Goal: Complete application form: Complete application form

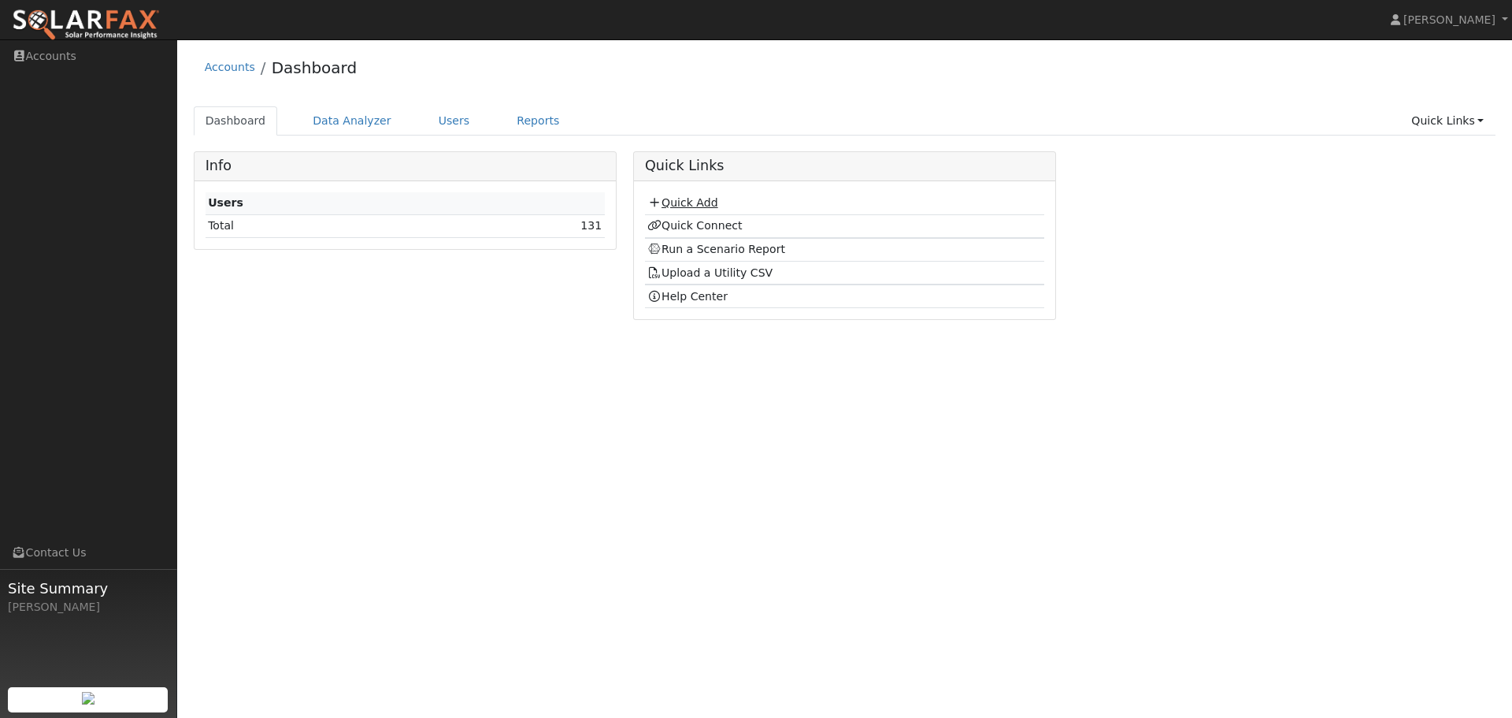
click at [687, 203] on link "Quick Add" at bounding box center [682, 202] width 70 height 13
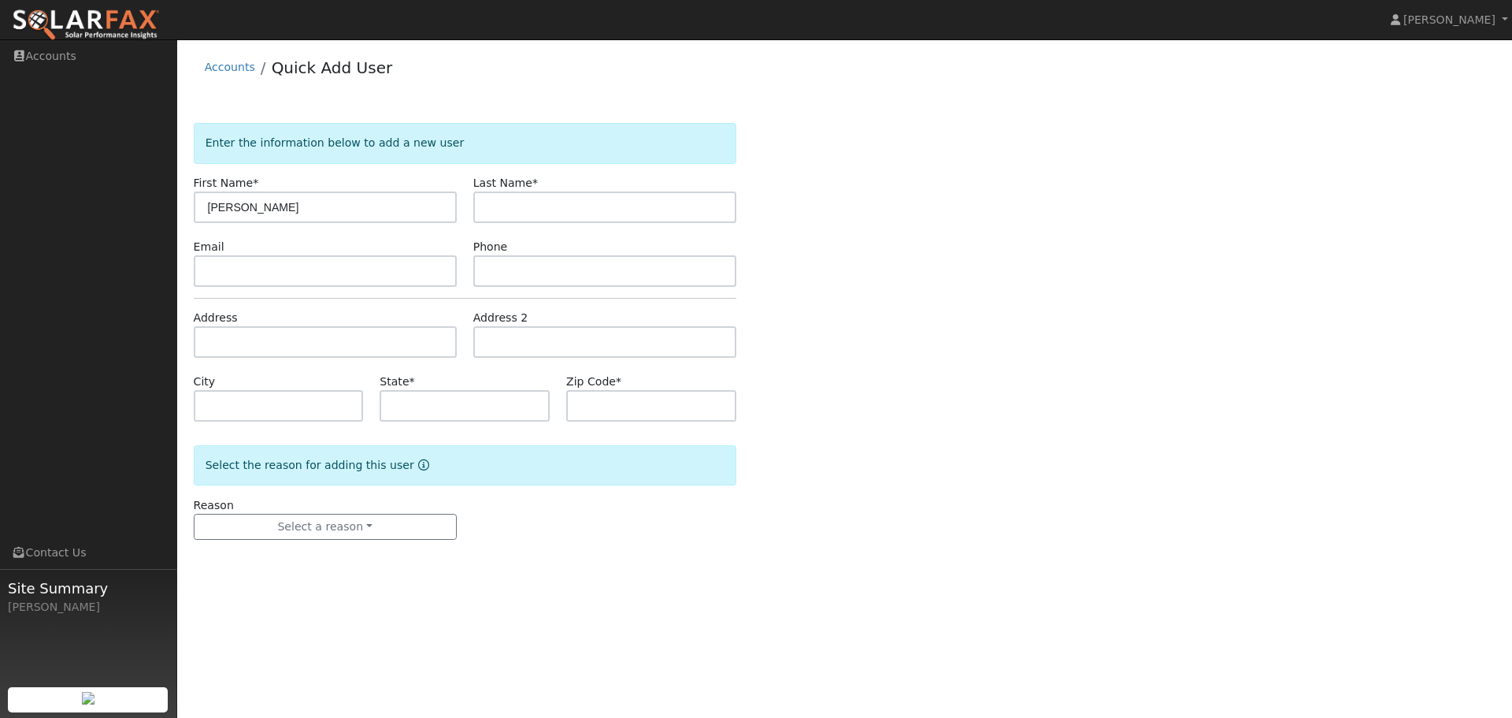
type input "[PERSON_NAME]"
click at [223, 264] on input "text" at bounding box center [325, 271] width 263 height 32
paste input "[EMAIL_ADDRESS][DOMAIN_NAME]"
type input "[EMAIL_ADDRESS][DOMAIN_NAME]"
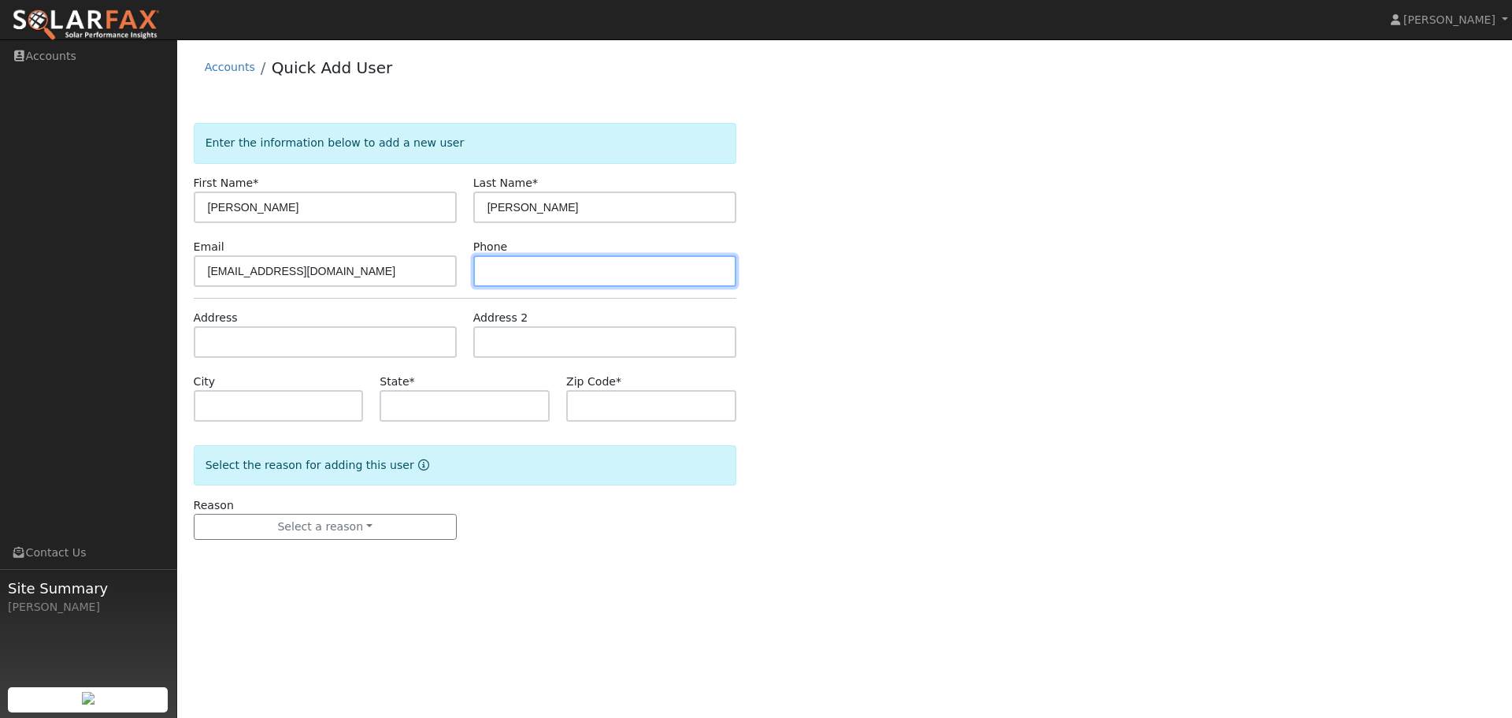
click at [514, 273] on input "text" at bounding box center [604, 271] width 263 height 32
paste input "[PHONE_NUMBER]"
type input "[PHONE_NUMBER]"
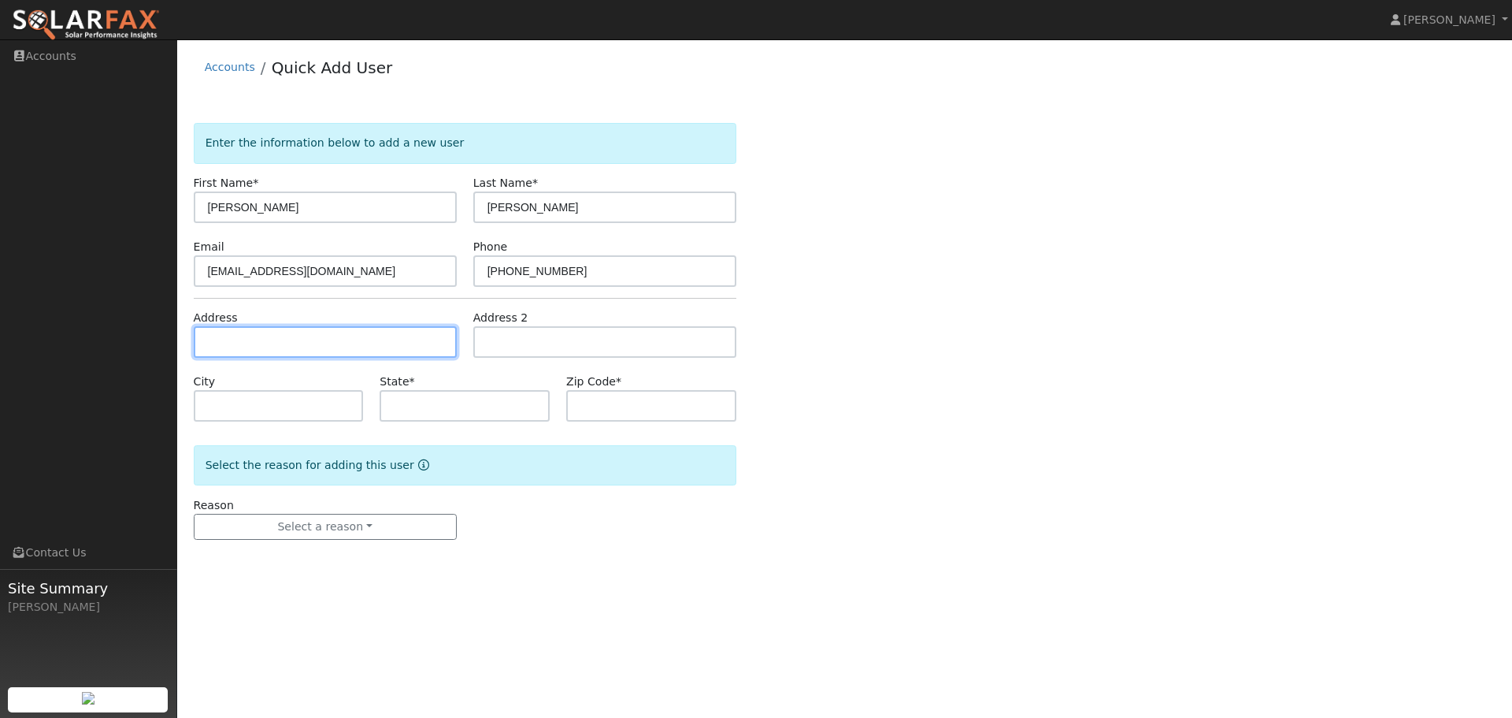
click at [351, 343] on input "text" at bounding box center [325, 342] width 263 height 32
click at [284, 342] on input "text" at bounding box center [325, 342] width 263 height 32
paste input "[STREET_ADDRESS]"
type input "[STREET_ADDRESS]"
type input "[GEOGRAPHIC_DATA]"
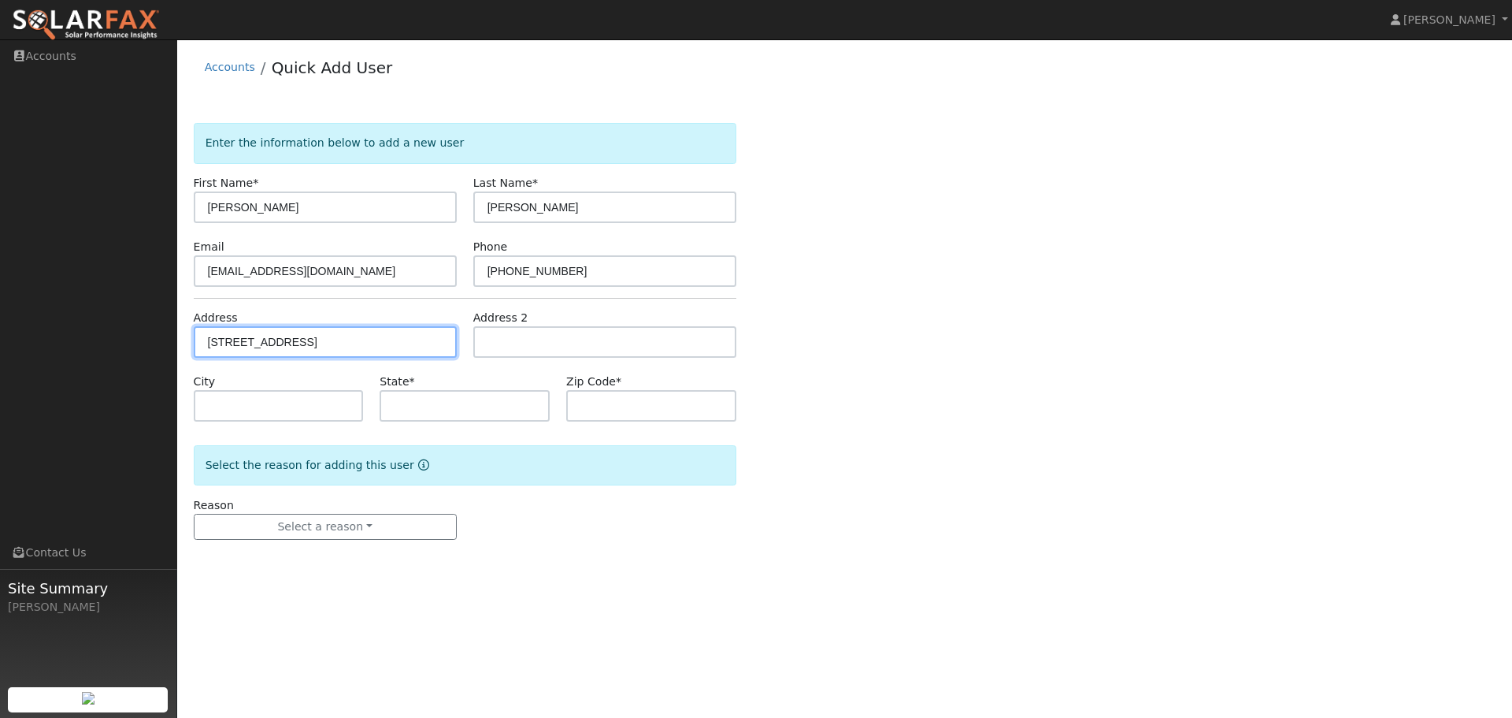
type input "CA"
type input "94526"
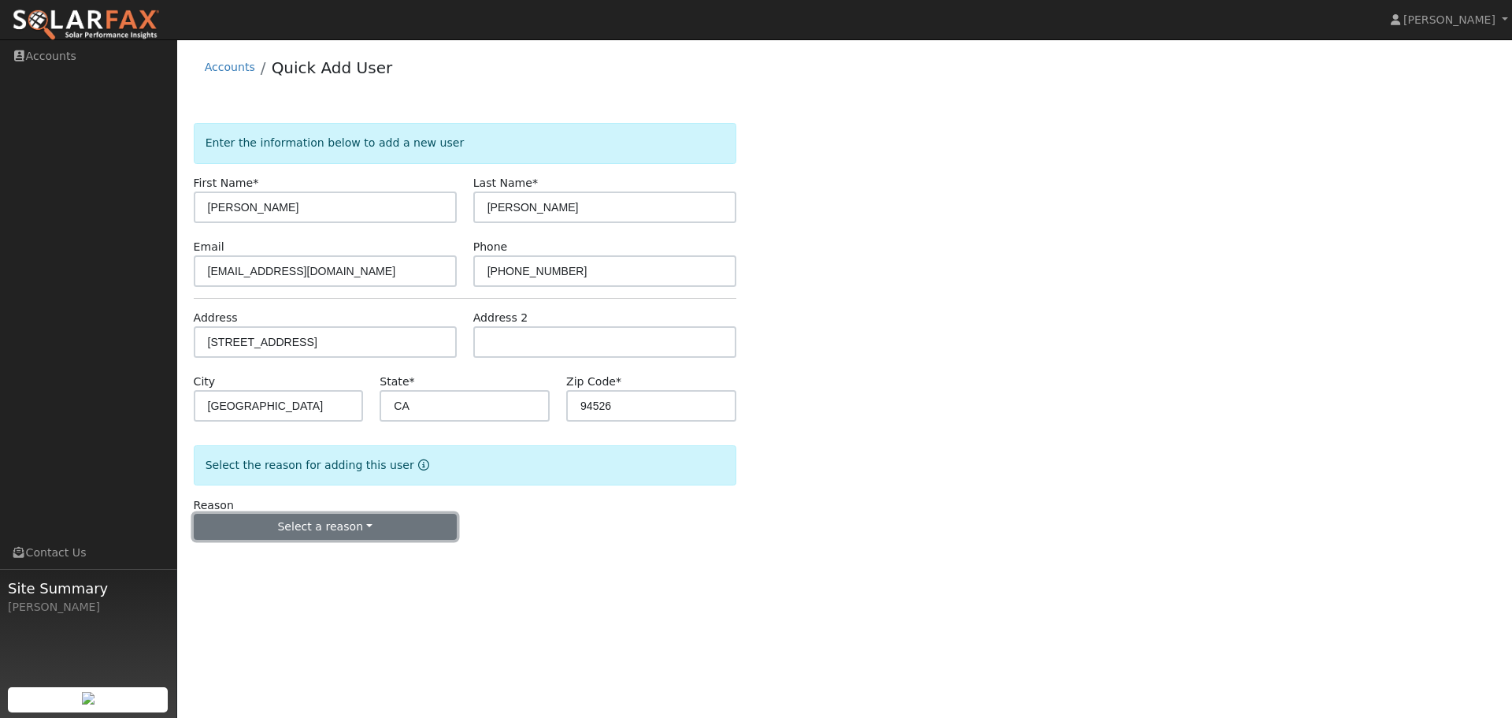
click at [352, 529] on button "Select a reason" at bounding box center [325, 527] width 263 height 27
click at [273, 580] on link "New customer adding solar" at bounding box center [282, 581] width 174 height 22
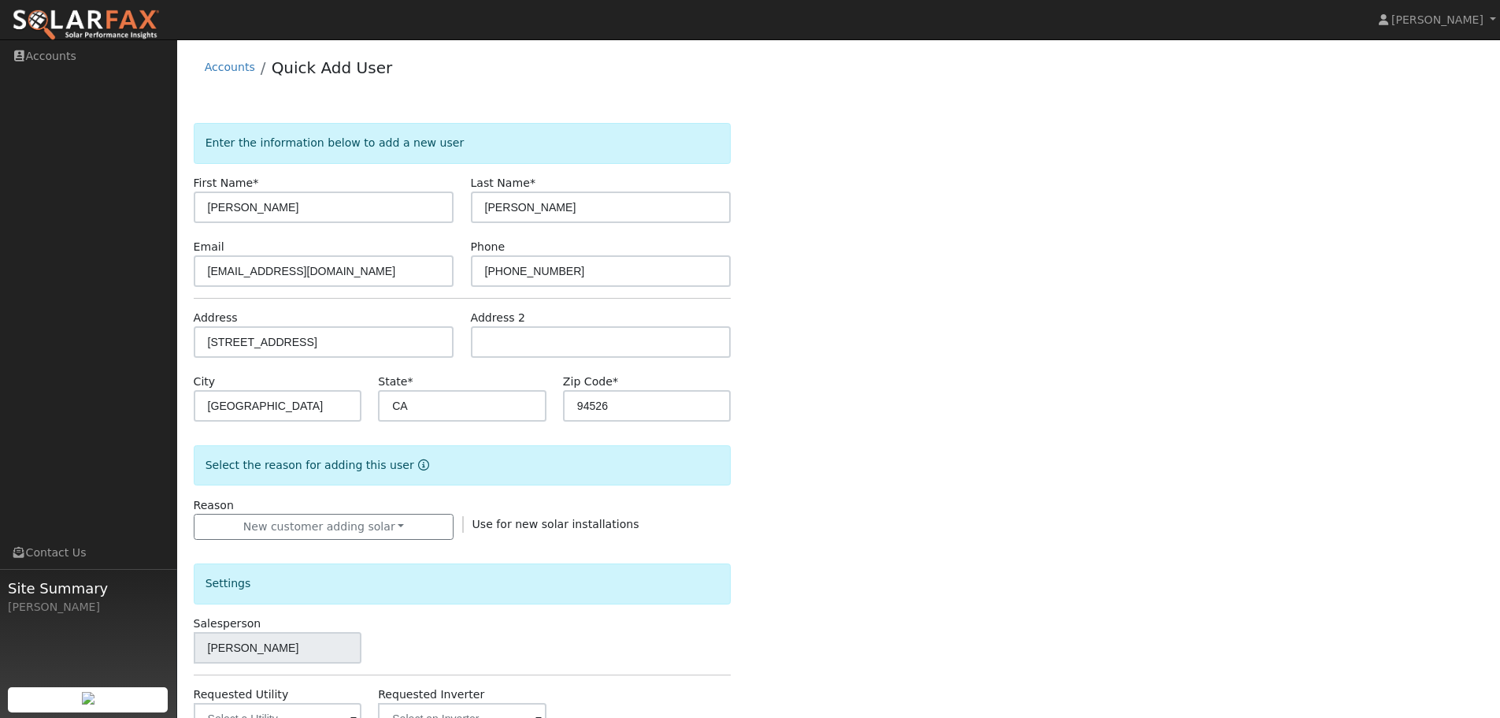
scroll to position [300, 0]
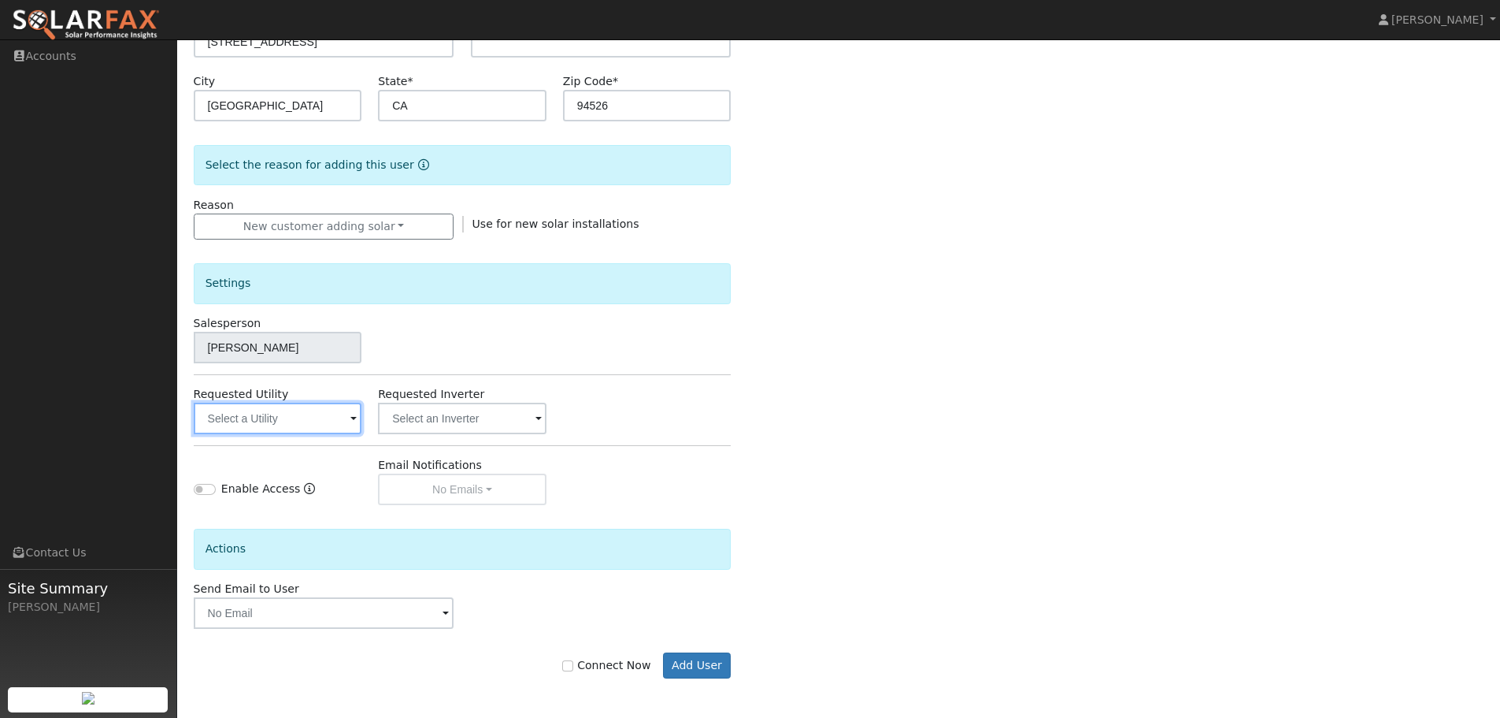
click at [346, 425] on input "text" at bounding box center [278, 418] width 169 height 32
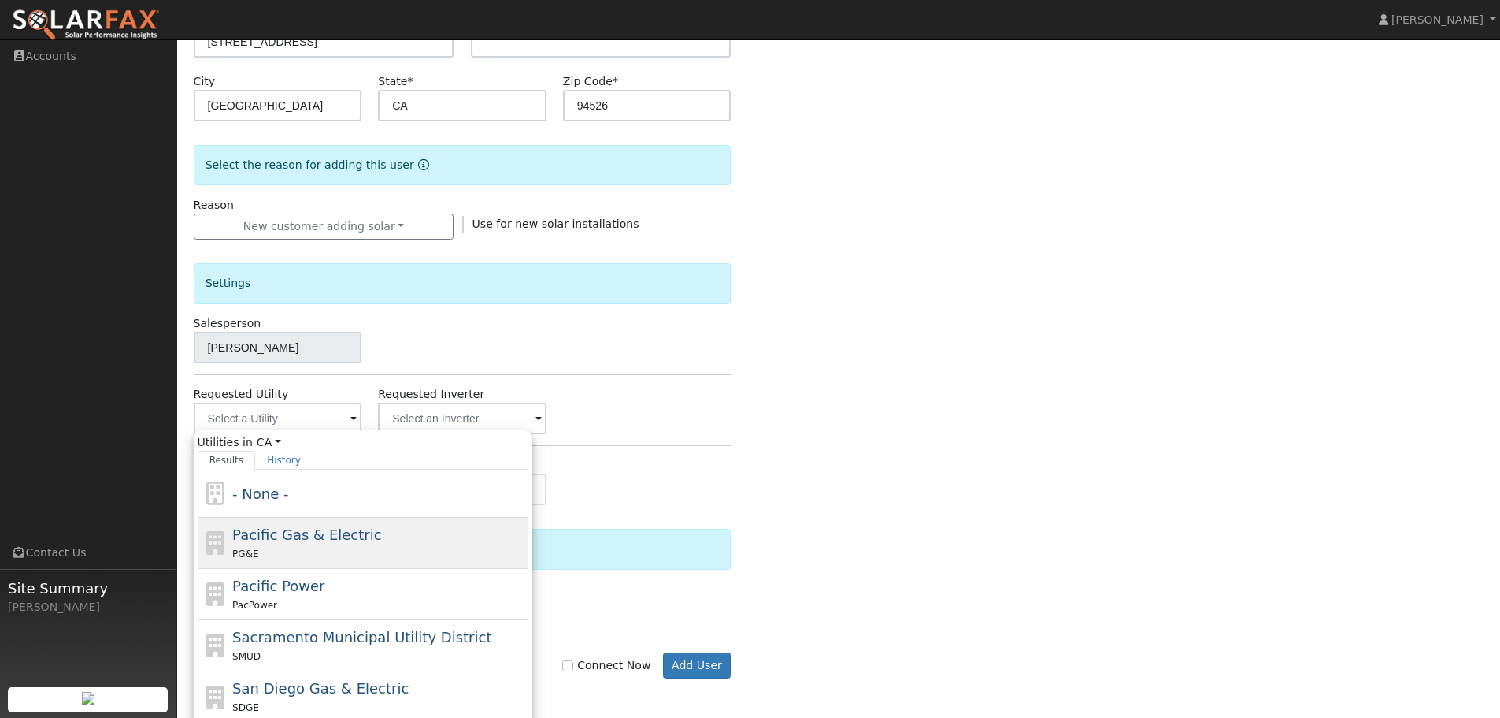
click at [345, 546] on div "PG&E" at bounding box center [378, 553] width 292 height 17
type input "Pacific Gas & Electric"
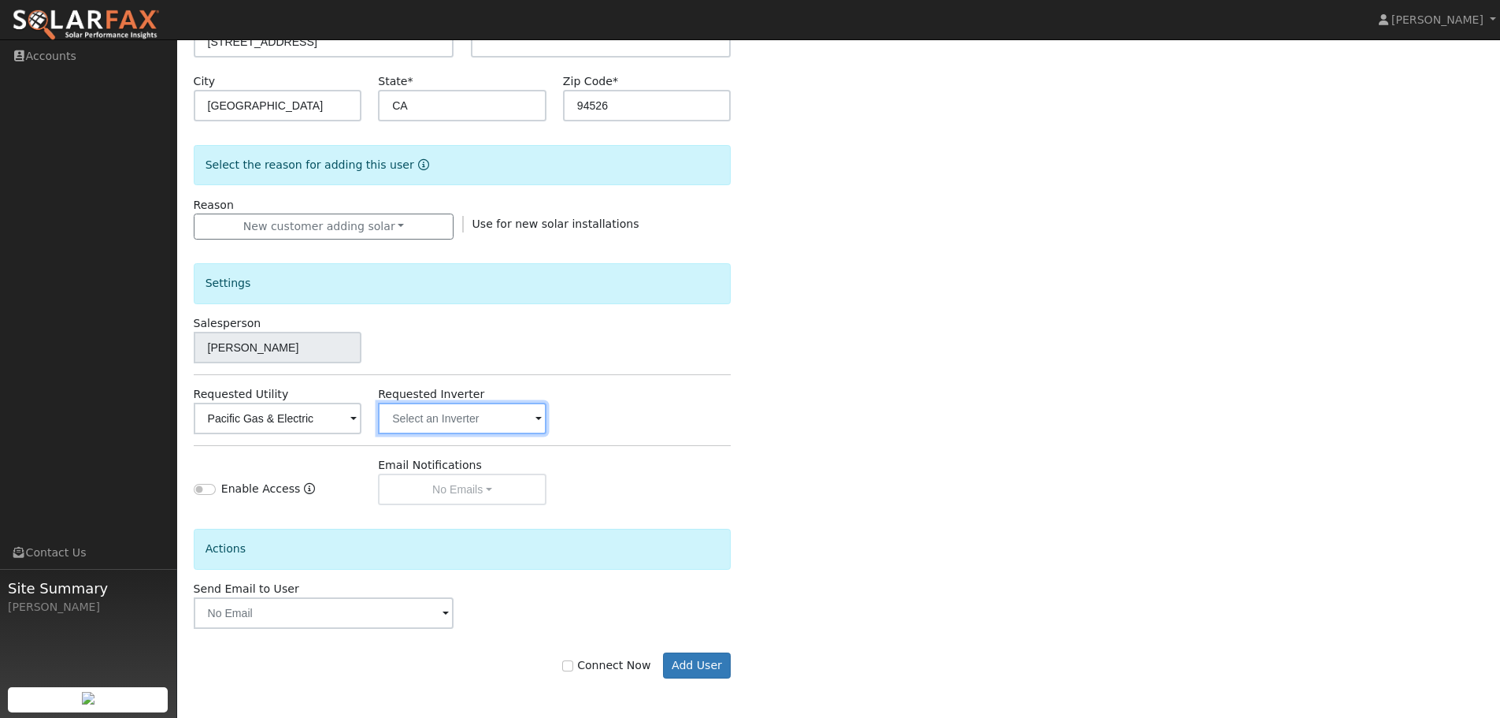
click at [488, 414] on input "text" at bounding box center [462, 418] width 169 height 32
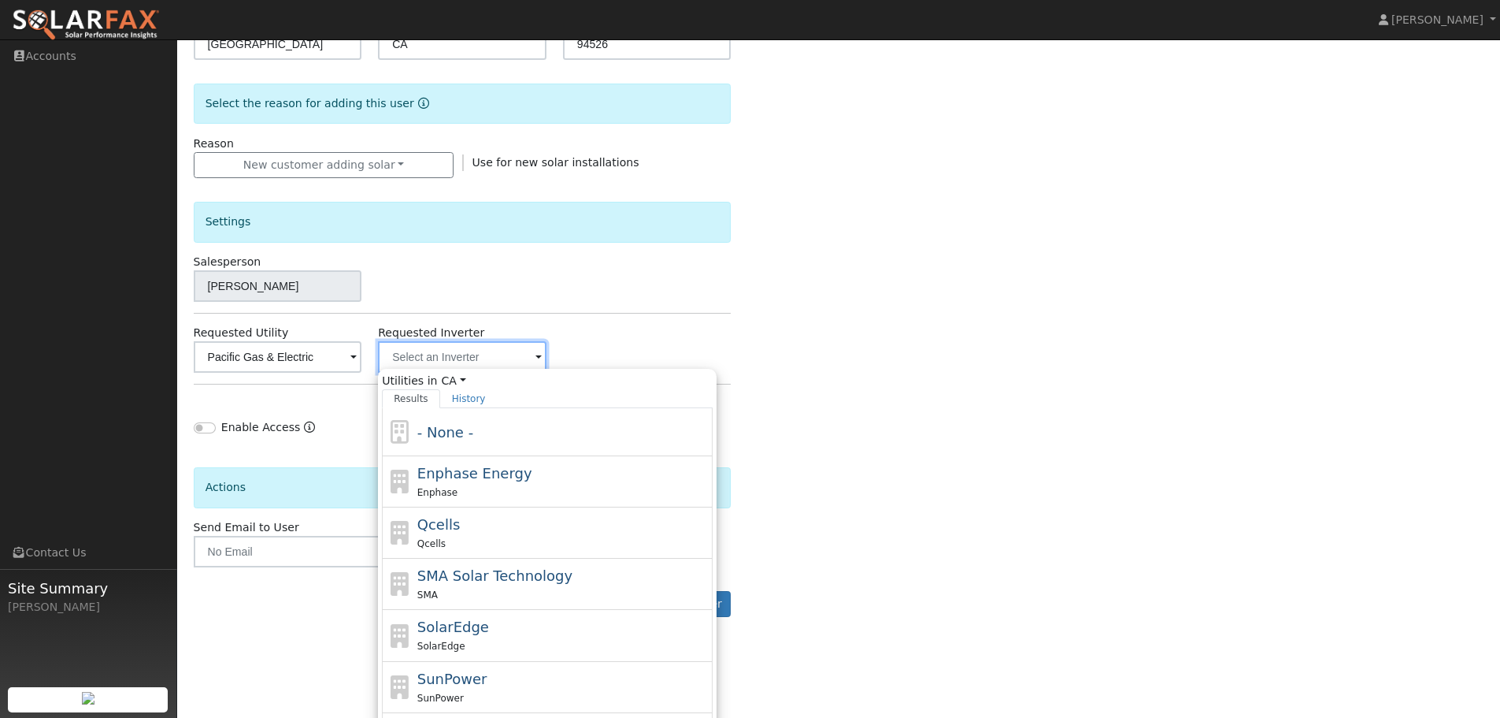
scroll to position [440, 0]
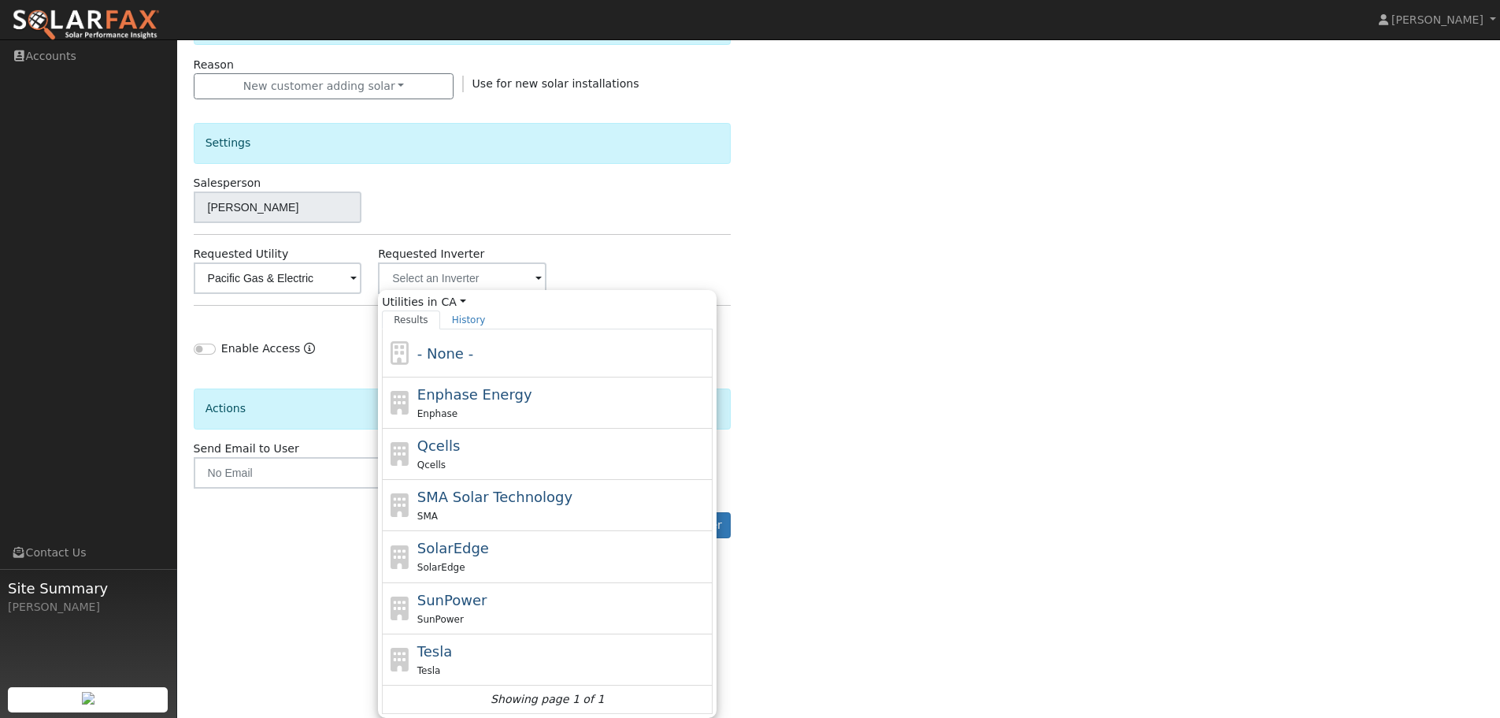
click at [1103, 435] on div "Enter the information below to add a new user First Name * [PERSON_NAME] Last N…" at bounding box center [839, 126] width 1291 height 887
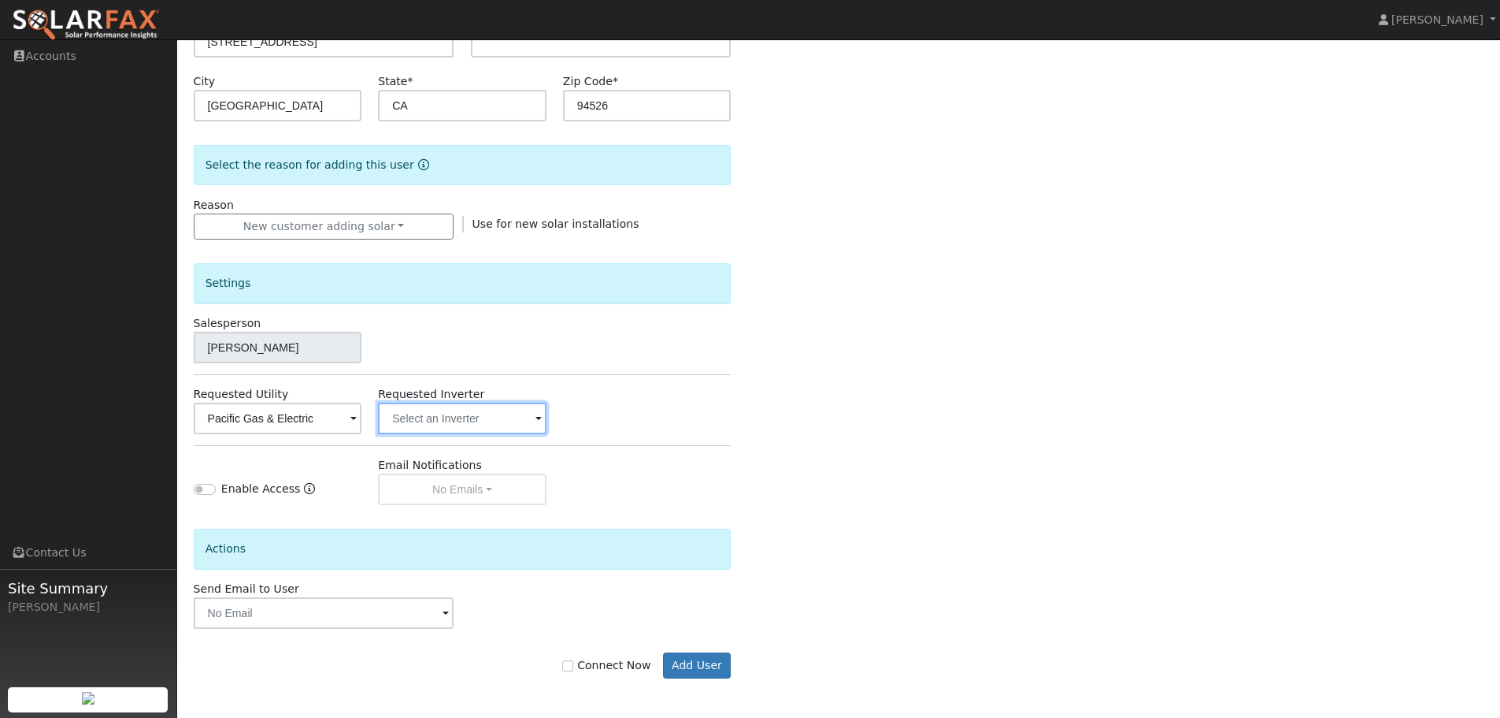
click at [484, 421] on input "text" at bounding box center [462, 418] width 169 height 32
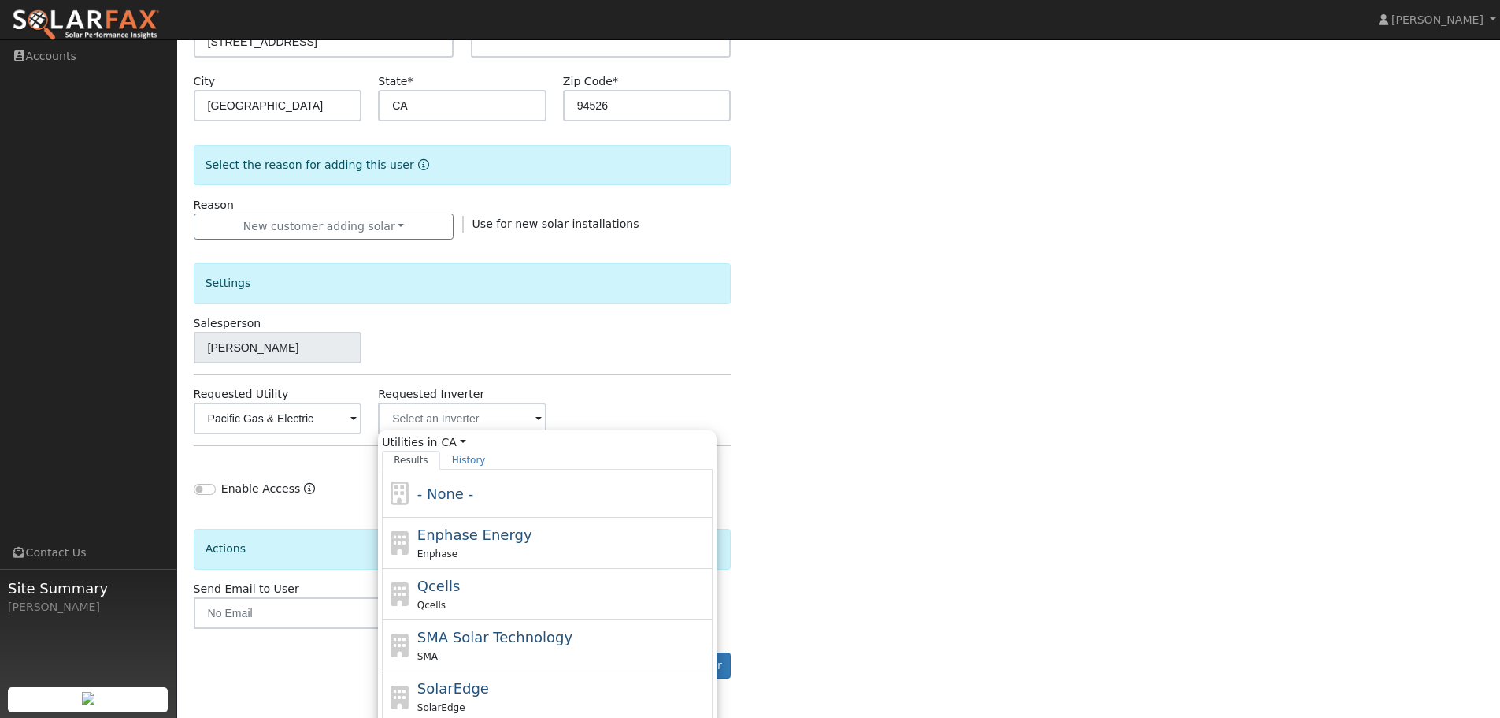
click at [1009, 417] on div "Enter the information below to add a new user First Name * [PERSON_NAME] Last N…" at bounding box center [839, 266] width 1291 height 887
